Goal: Task Accomplishment & Management: Manage account settings

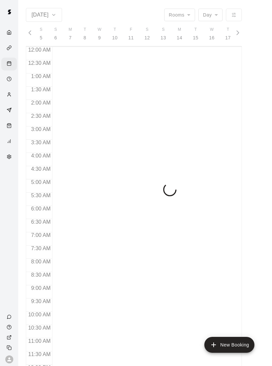
scroll to position [0, 2850]
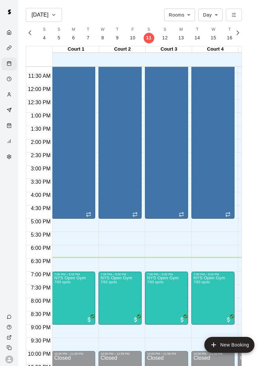
click at [107, 308] on button "delete" at bounding box center [107, 314] width 13 height 13
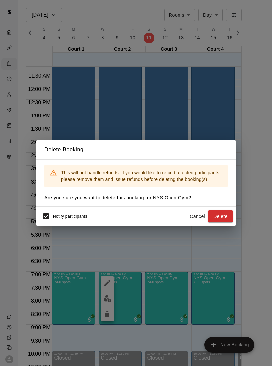
click at [171, 279] on div "Delete Booking This will not handle refunds. If you would like to refund affect…" at bounding box center [136, 183] width 272 height 366
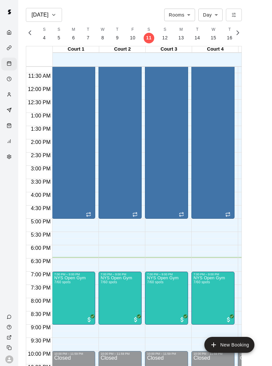
click at [105, 296] on img "edit" at bounding box center [108, 299] width 8 height 8
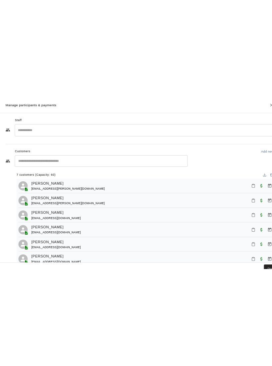
scroll to position [296, 0]
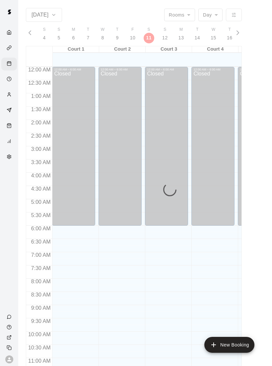
scroll to position [298, 0]
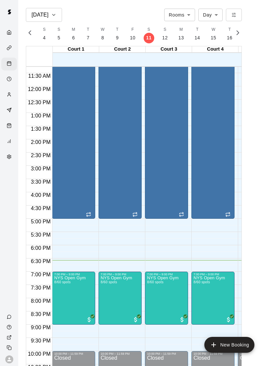
click at [63, 284] on span "8/60 spots" at bounding box center [62, 283] width 16 height 4
click at [58, 302] on img "edit" at bounding box center [61, 303] width 8 height 8
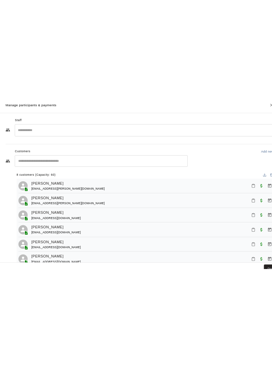
scroll to position [296, 0]
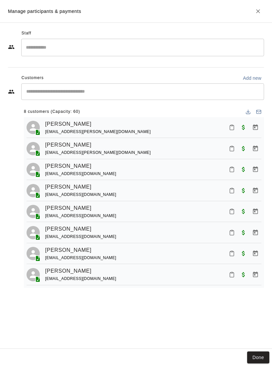
click at [231, 189] on icon "Mark attendance" at bounding box center [232, 191] width 6 height 6
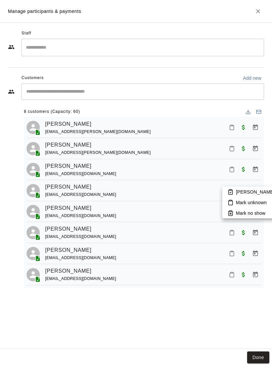
click at [241, 192] on p "Mark attended" at bounding box center [264, 192] width 59 height 7
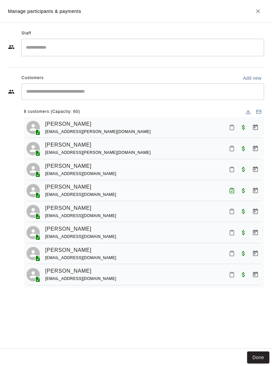
click at [259, 361] on button "Done" at bounding box center [258, 358] width 22 height 12
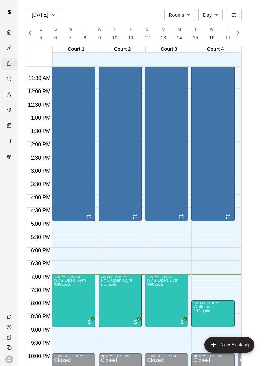
click at [116, 285] on span "9/60 spots" at bounding box center [108, 285] width 16 height 4
click at [111, 302] on img "edit" at bounding box center [108, 305] width 8 height 8
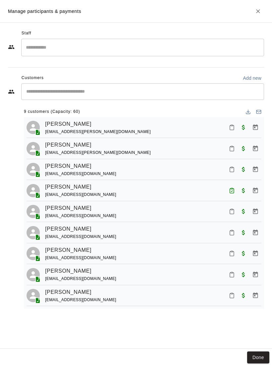
click at [230, 151] on button "Mark attendance" at bounding box center [231, 148] width 11 height 11
click at [245, 149] on p "Mark attended" at bounding box center [264, 147] width 59 height 7
click at [230, 124] on button "Mark attendance" at bounding box center [231, 127] width 11 height 11
click at [244, 126] on p "Mark attended" at bounding box center [264, 127] width 59 height 7
click at [230, 214] on button "Mark attendance" at bounding box center [231, 211] width 11 height 11
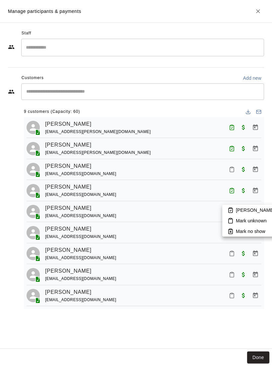
click at [243, 210] on p "Mark attended" at bounding box center [264, 210] width 59 height 7
click at [232, 272] on icon "Mark attendance" at bounding box center [232, 275] width 6 height 6
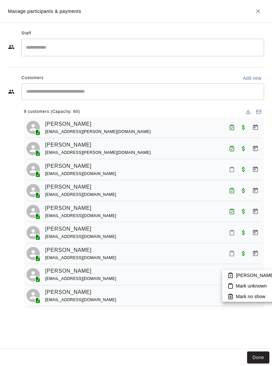
click at [246, 277] on p "Mark attended" at bounding box center [264, 275] width 59 height 7
click at [229, 169] on icon "Mark attendance" at bounding box center [232, 170] width 6 height 6
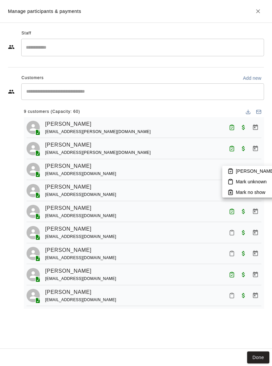
click at [241, 171] on p "Mark attended" at bounding box center [264, 171] width 59 height 7
click at [229, 296] on icon "Mark attendance" at bounding box center [232, 296] width 6 height 6
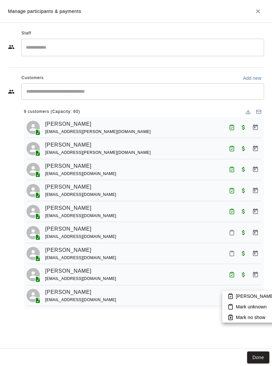
click at [248, 297] on p "Mark attended" at bounding box center [264, 296] width 59 height 7
click at [232, 232] on icon "Mark attendance" at bounding box center [232, 233] width 6 height 6
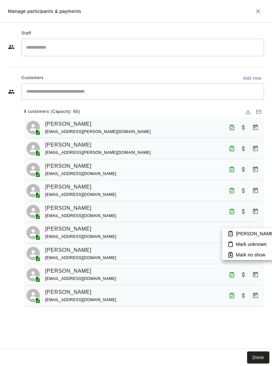
click at [243, 233] on p "Mark attended" at bounding box center [264, 234] width 59 height 7
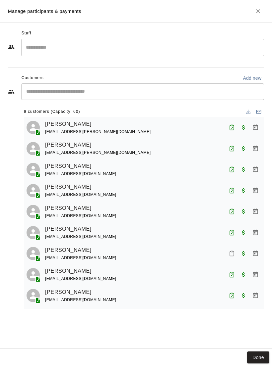
click at [238, 341] on div "Staff ​ Customers Add new ​ 9 customers (Capacity: 60) Ardel Tagalicud tagalicu…" at bounding box center [136, 186] width 272 height 327
click at [260, 352] on button "Done" at bounding box center [258, 358] width 22 height 12
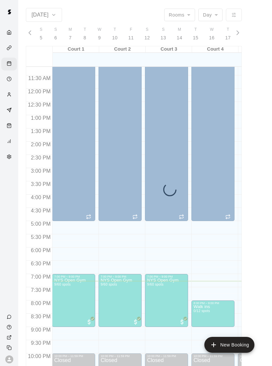
click at [264, 361] on main "Oct 11 Rooms ***** ​ Day *** ​ S 5 S 6 M 7 T 8 W 9 T 10 F 11 S 12 S 13 M 14 T 1…" at bounding box center [145, 191] width 248 height 366
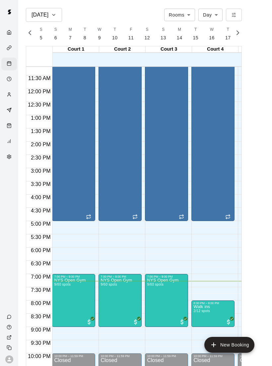
click at [198, 325] on img "edit" at bounding box center [200, 328] width 8 height 8
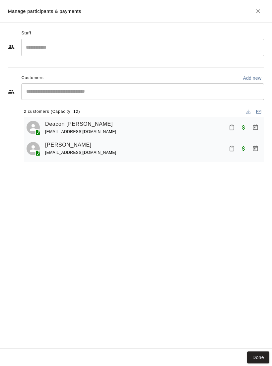
click at [233, 147] on icon "Mark attendance" at bounding box center [232, 149] width 6 height 6
click at [244, 149] on p "Mark attended" at bounding box center [264, 150] width 59 height 7
click at [232, 129] on icon "Mark attendance" at bounding box center [232, 128] width 6 height 6
click at [246, 129] on p "Mark attended" at bounding box center [264, 129] width 59 height 7
click at [259, 360] on button "Done" at bounding box center [258, 358] width 22 height 12
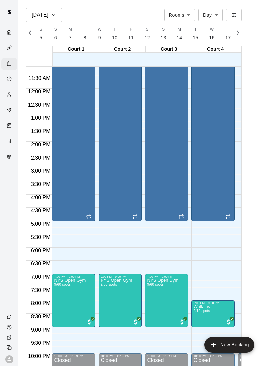
click at [209, 313] on span "2/12 spots" at bounding box center [201, 311] width 16 height 4
click at [203, 329] on img "edit" at bounding box center [200, 332] width 8 height 8
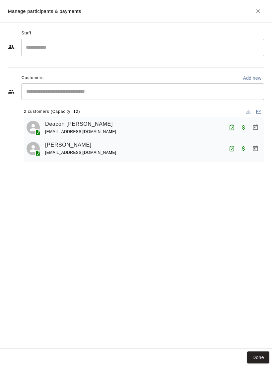
click at [252, 357] on button "Done" at bounding box center [258, 358] width 22 height 12
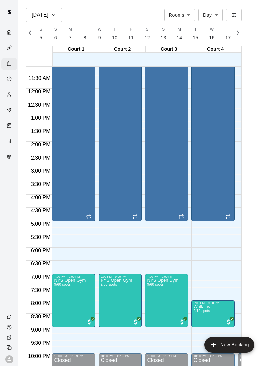
click at [155, 299] on img "edit" at bounding box center [154, 301] width 8 height 8
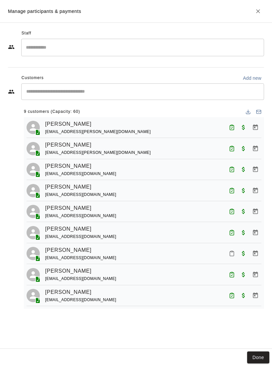
click at [232, 254] on icon "Mark attendance" at bounding box center [232, 254] width 6 height 6
click at [243, 256] on p "Mark attended" at bounding box center [264, 254] width 59 height 7
click at [248, 361] on button "Done" at bounding box center [258, 358] width 22 height 12
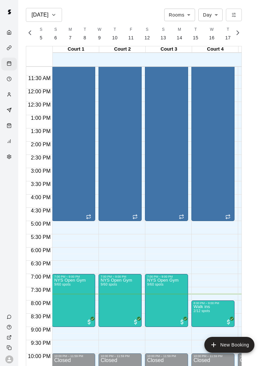
click at [203, 329] on img "edit" at bounding box center [200, 328] width 8 height 8
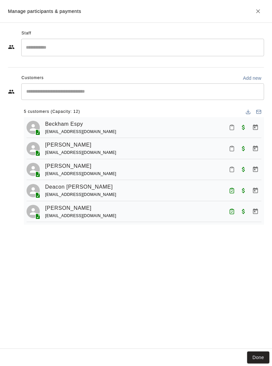
click at [229, 151] on icon "Mark attendance" at bounding box center [232, 149] width 6 height 6
click at [240, 150] on p "Mark attended" at bounding box center [264, 150] width 59 height 7
click at [257, 361] on button "Done" at bounding box center [258, 358] width 22 height 12
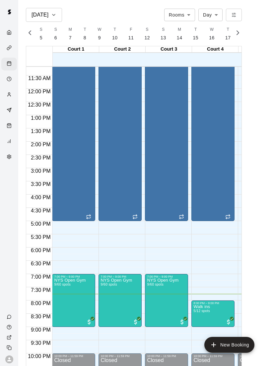
click at [203, 329] on img "edit" at bounding box center [200, 328] width 8 height 8
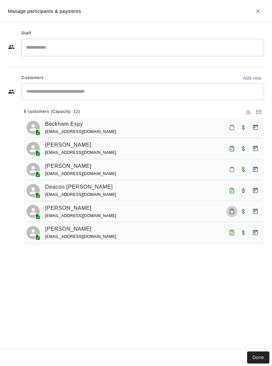
click at [233, 211] on icon "Mark attendance" at bounding box center [232, 212] width 6 height 6
click at [253, 211] on p "Mark attended" at bounding box center [264, 213] width 59 height 7
click at [259, 357] on button "Done" at bounding box center [258, 358] width 22 height 12
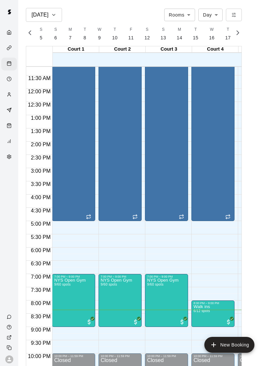
click at [202, 324] on img "edit" at bounding box center [200, 328] width 8 height 8
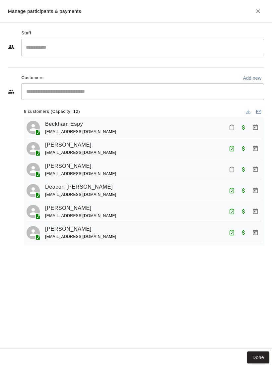
click at [260, 358] on button "Done" at bounding box center [258, 358] width 22 height 12
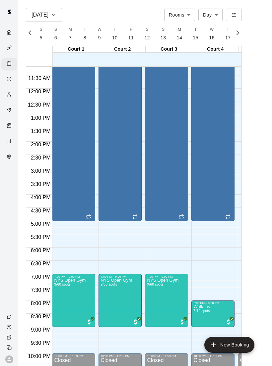
click at [152, 301] on img "edit" at bounding box center [154, 301] width 8 height 8
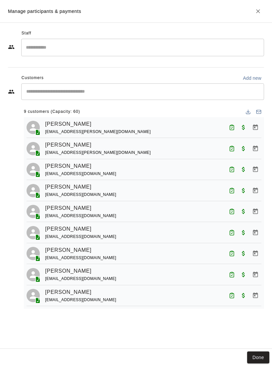
click at [264, 356] on button "Done" at bounding box center [258, 358] width 22 height 12
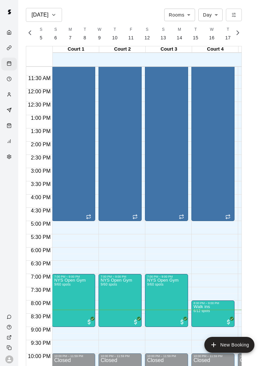
click at [208, 310] on span "6/12 spots" at bounding box center [201, 311] width 16 height 4
click at [200, 333] on img "edit" at bounding box center [200, 332] width 8 height 8
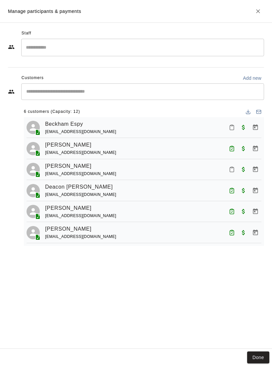
click at [232, 166] on button "Mark attendance" at bounding box center [231, 169] width 11 height 11
click at [240, 170] on p "Mark attended" at bounding box center [264, 168] width 59 height 7
